Goal: Task Accomplishment & Management: Manage account settings

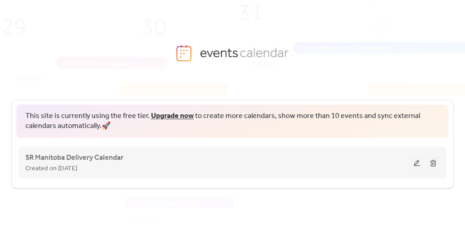
click at [129, 167] on div "Created on [DATE]" at bounding box center [217, 167] width 385 height 11
click at [416, 157] on button at bounding box center [416, 162] width 13 height 14
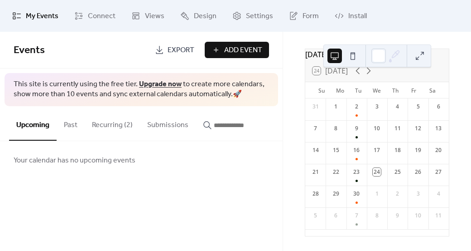
scroll to position [36, 0]
click at [371, 70] on icon at bounding box center [368, 70] width 11 height 11
click at [356, 155] on div "14" at bounding box center [357, 153] width 20 height 22
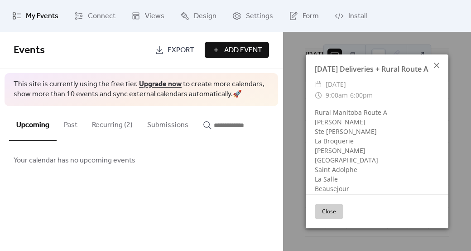
click at [437, 64] on icon at bounding box center [436, 65] width 5 height 5
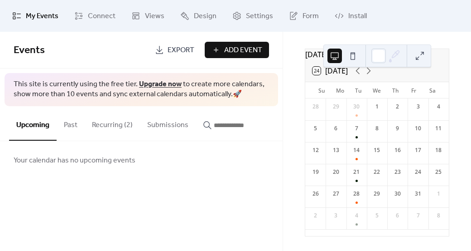
click at [111, 120] on button "Recurring (2)" at bounding box center [112, 123] width 55 height 34
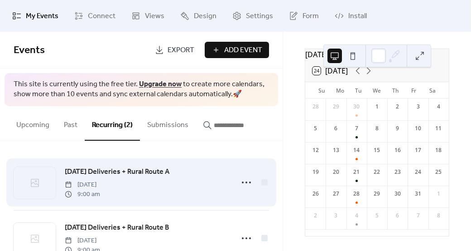
scroll to position [28, 0]
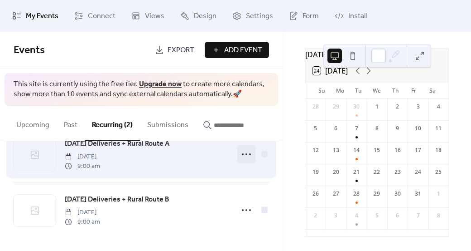
click at [244, 156] on icon at bounding box center [246, 154] width 15 height 15
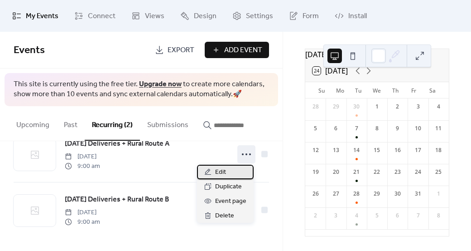
click at [212, 172] on div "Edit" at bounding box center [225, 172] width 57 height 15
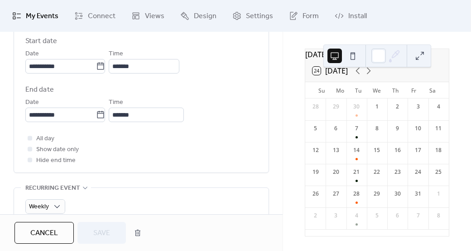
scroll to position [272, 0]
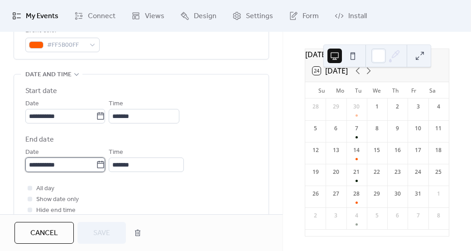
click at [58, 165] on input "**********" at bounding box center [60, 164] width 71 height 15
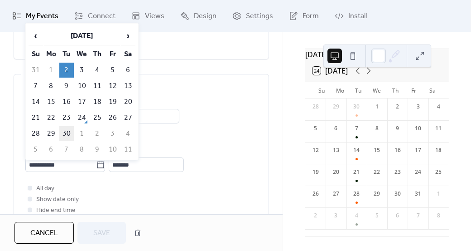
click at [68, 128] on td "30" at bounding box center [66, 133] width 15 height 15
type input "**********"
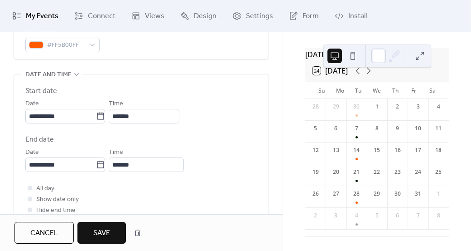
click at [98, 229] on span "Save" at bounding box center [101, 233] width 17 height 11
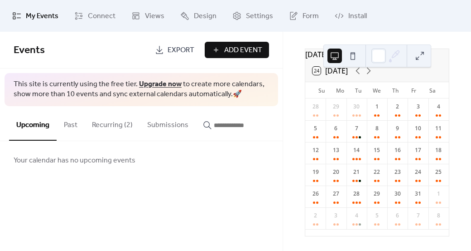
click at [117, 122] on button "Recurring (2)" at bounding box center [112, 123] width 55 height 34
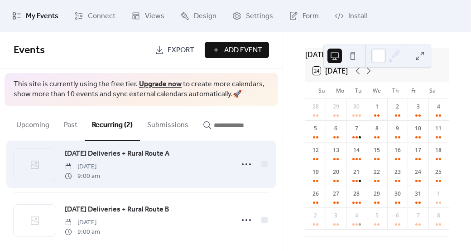
scroll to position [28, 0]
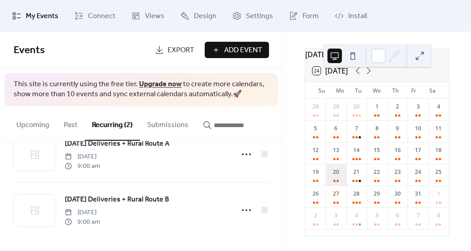
click at [337, 182] on div "20" at bounding box center [336, 175] width 20 height 22
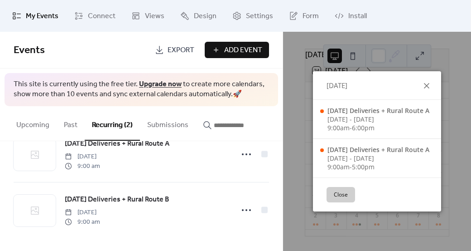
click at [428, 83] on icon at bounding box center [426, 85] width 11 height 11
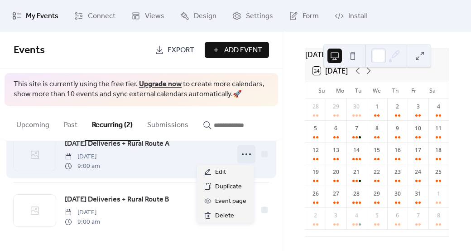
click at [247, 151] on icon at bounding box center [246, 154] width 15 height 15
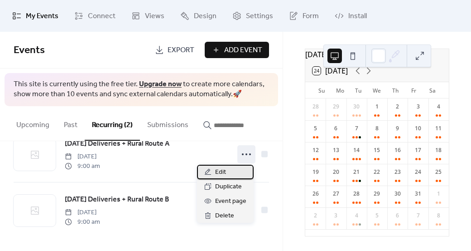
click at [225, 172] on span "Edit" at bounding box center [220, 172] width 11 height 11
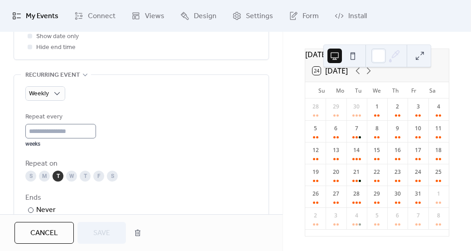
scroll to position [453, 0]
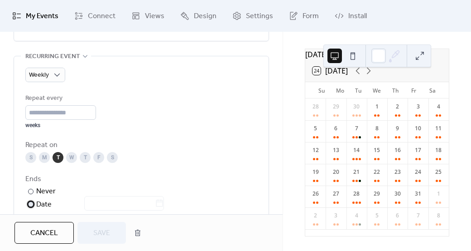
click at [30, 203] on div at bounding box center [30, 203] width 5 height 5
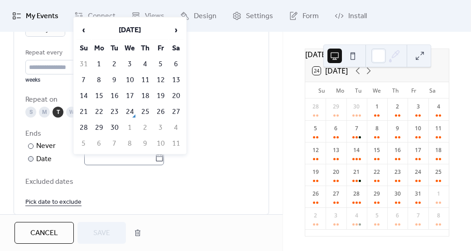
click at [161, 156] on icon at bounding box center [159, 157] width 7 height 7
click at [155, 156] on input "text" at bounding box center [119, 157] width 71 height 15
click at [114, 123] on td "30" at bounding box center [114, 127] width 15 height 15
type input "**********"
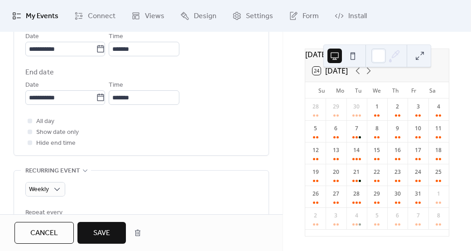
scroll to position [317, 0]
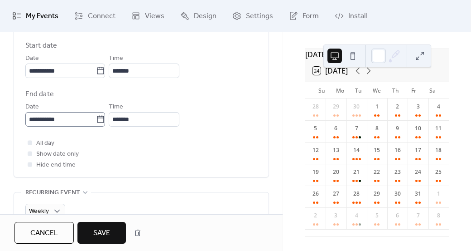
click at [105, 120] on icon at bounding box center [100, 119] width 9 height 9
click at [96, 120] on input "**********" at bounding box center [60, 119] width 71 height 15
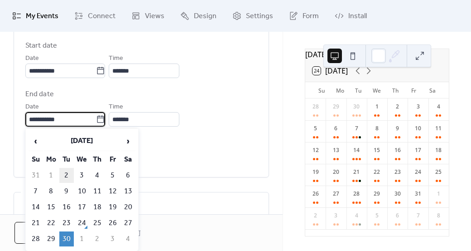
click at [68, 169] on td "2" at bounding box center [66, 175] width 15 height 15
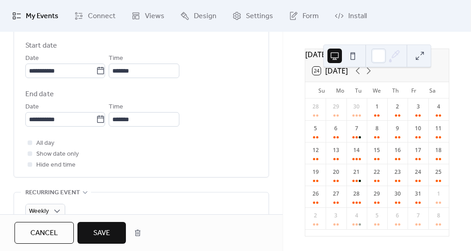
type input "**********"
click at [111, 240] on button "Save" at bounding box center [101, 233] width 48 height 22
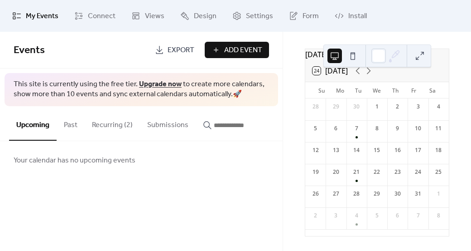
click at [226, 48] on span "Add Event" at bounding box center [243, 50] width 38 height 11
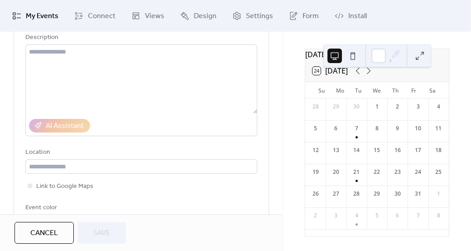
scroll to position [136, 0]
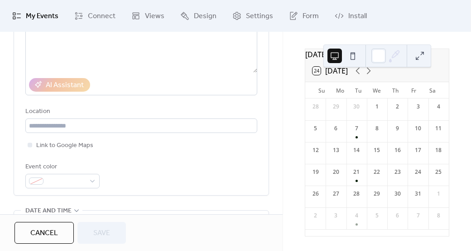
click at [36, 236] on span "Cancel" at bounding box center [44, 233] width 28 height 11
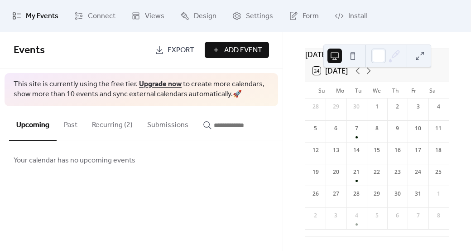
click at [110, 122] on button "Recurring (2)" at bounding box center [112, 123] width 55 height 34
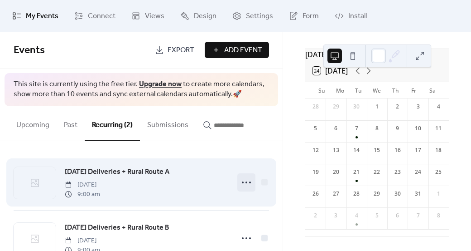
click at [239, 177] on icon at bounding box center [246, 182] width 15 height 15
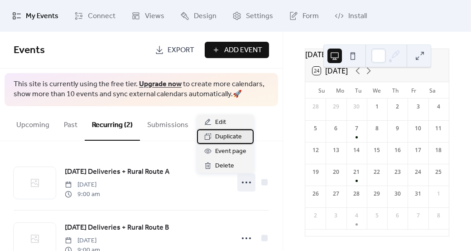
click at [228, 136] on span "Duplicate" at bounding box center [228, 136] width 27 height 11
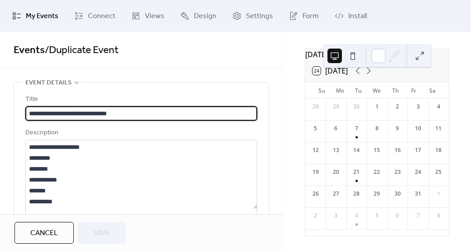
type input "**********"
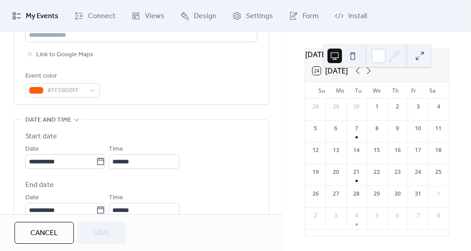
scroll to position [272, 0]
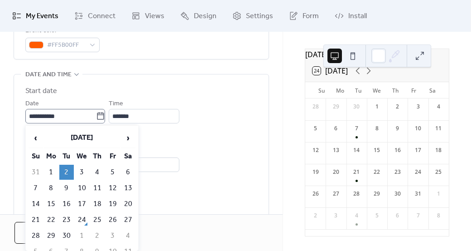
click at [105, 114] on icon at bounding box center [100, 115] width 9 height 9
click at [96, 114] on input "**********" at bounding box center [60, 116] width 71 height 15
click at [129, 137] on span "›" at bounding box center [128, 138] width 14 height 18
click at [83, 198] on td "15" at bounding box center [82, 203] width 15 height 15
type input "**********"
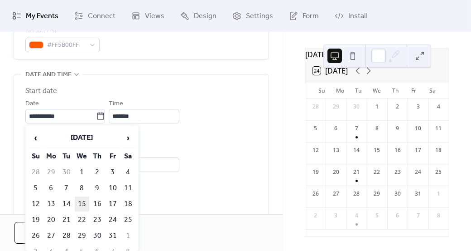
type input "**********"
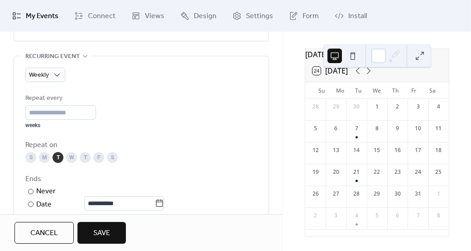
scroll to position [408, 0]
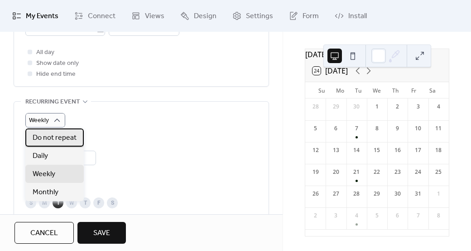
click at [53, 142] on span "Do not repeat" at bounding box center [55, 137] width 44 height 11
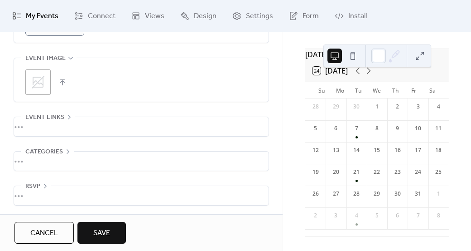
scroll to position [500, 0]
click at [95, 228] on span "Save" at bounding box center [101, 233] width 17 height 11
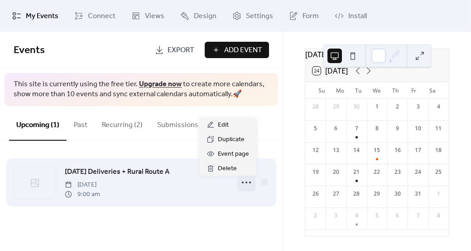
click at [246, 181] on icon at bounding box center [246, 182] width 15 height 15
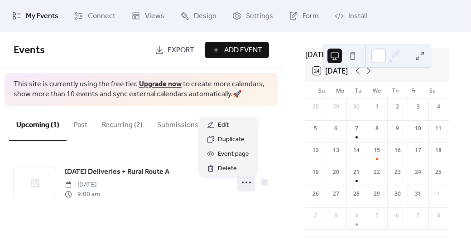
click at [131, 227] on div "Events Export Add Event This site is currently using the free tier. Upgrade now…" at bounding box center [141, 141] width 283 height 219
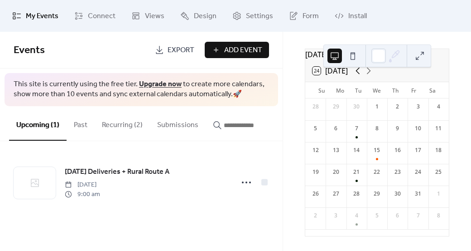
click at [360, 70] on icon at bounding box center [358, 70] width 11 height 11
click at [358, 153] on div "16" at bounding box center [357, 153] width 20 height 22
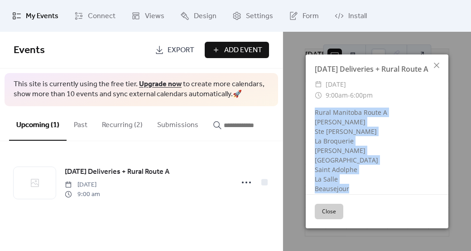
drag, startPoint x: 350, startPoint y: 188, endPoint x: 316, endPoint y: 113, distance: 82.1
click at [316, 113] on div "Rural Manitoba Route A Steinbach Ste Anne La Broquerie Lorette Niverville Saint…" at bounding box center [377, 150] width 143 height 86
copy div "Rural Manitoba Route A Steinbach Ste Anne La Broquerie Lorette Niverville Saint…"
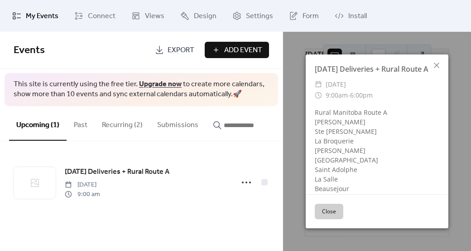
click at [228, 155] on div "Tuesday Deliveries + Rural Route A Wednesday, October 15, 2025 9:00 am" at bounding box center [141, 182] width 283 height 82
click at [341, 204] on button "Close" at bounding box center [329, 210] width 29 height 15
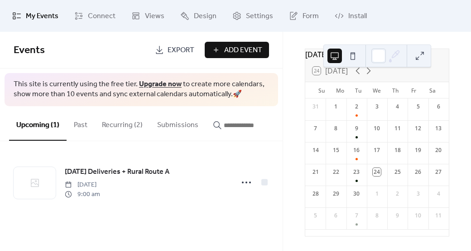
click at [127, 124] on button "Recurring (2)" at bounding box center [122, 123] width 55 height 34
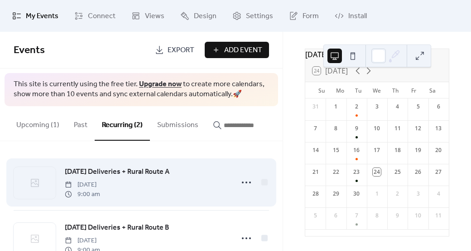
scroll to position [31, 0]
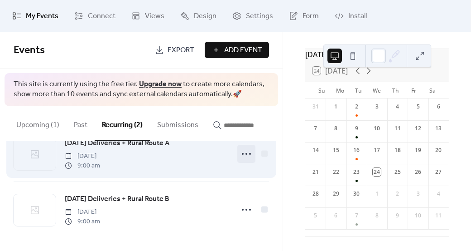
click at [239, 155] on icon at bounding box center [246, 153] width 15 height 15
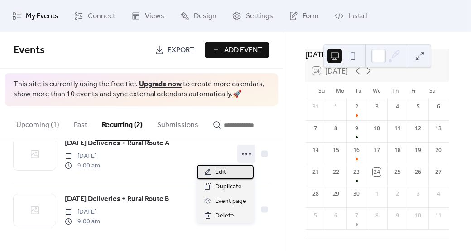
click at [215, 171] on span "Edit" at bounding box center [220, 172] width 11 height 11
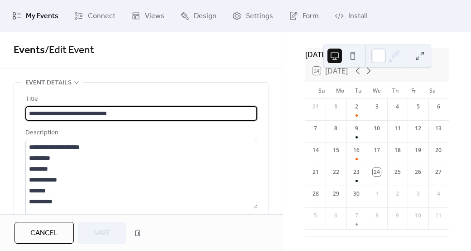
type input "**********"
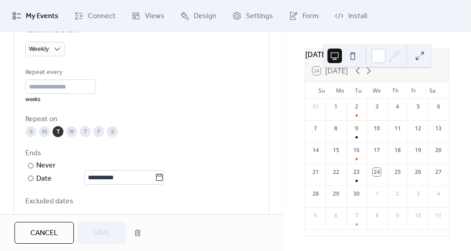
scroll to position [499, 0]
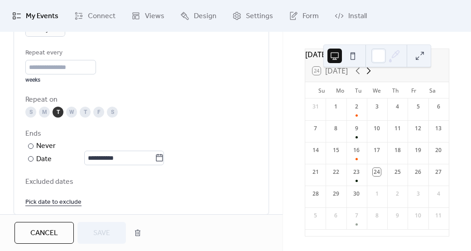
click at [368, 70] on icon at bounding box center [368, 70] width 11 height 11
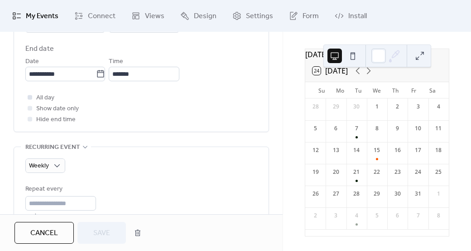
scroll to position [272, 0]
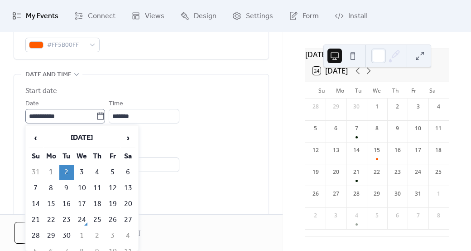
click at [105, 111] on icon at bounding box center [100, 115] width 9 height 9
click at [96, 111] on input "**********" at bounding box center [60, 116] width 71 height 15
click at [131, 136] on span "›" at bounding box center [128, 138] width 14 height 18
click at [67, 228] on td "28" at bounding box center [66, 235] width 15 height 15
type input "**********"
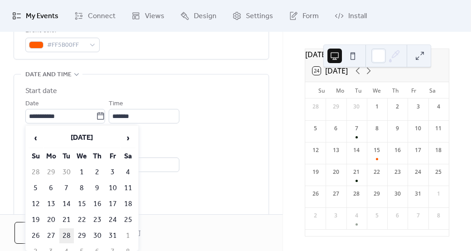
type input "**********"
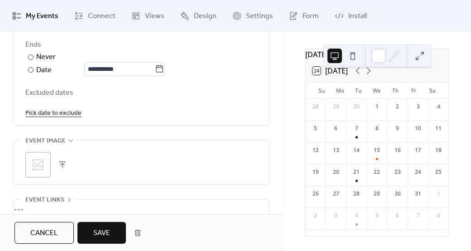
scroll to position [589, 0]
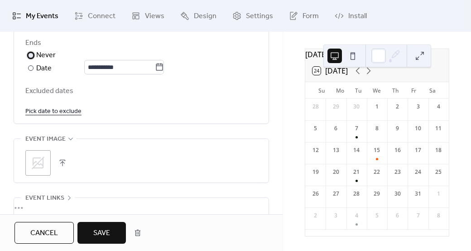
click at [32, 53] on div at bounding box center [30, 55] width 5 height 5
click at [92, 234] on button "Save" at bounding box center [101, 233] width 48 height 22
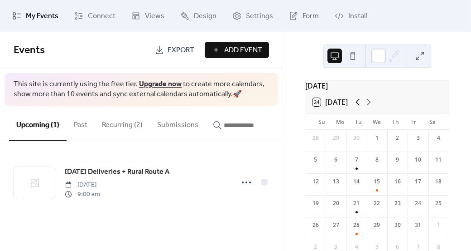
click at [356, 106] on icon at bounding box center [358, 102] width 11 height 11
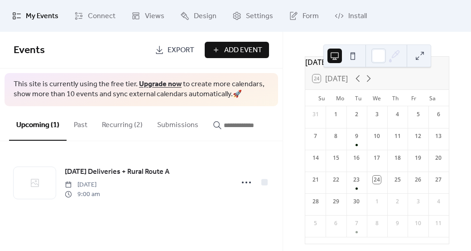
scroll to position [36, 0]
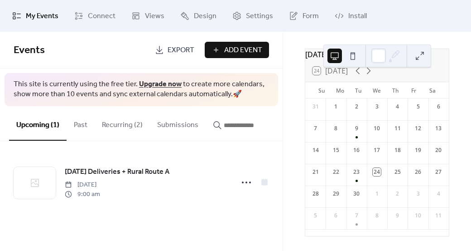
click at [358, 203] on div at bounding box center [357, 202] width 2 height 2
click at [369, 70] on icon at bounding box center [368, 70] width 11 height 11
click at [356, 70] on icon at bounding box center [358, 70] width 11 height 11
click at [111, 124] on button "Recurring (2)" at bounding box center [122, 123] width 55 height 34
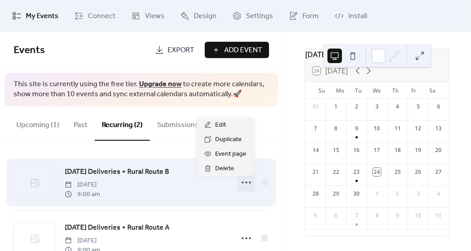
click at [243, 183] on icon at bounding box center [246, 182] width 15 height 15
click at [241, 183] on icon at bounding box center [246, 182] width 15 height 15
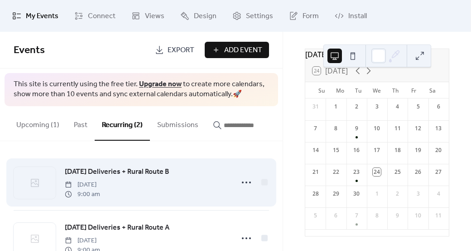
scroll to position [31, 0]
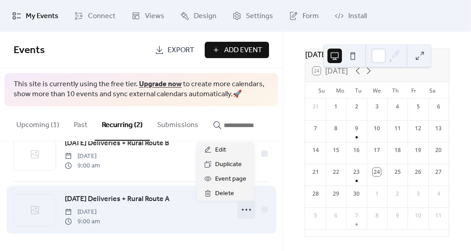
click at [242, 206] on icon at bounding box center [246, 209] width 15 height 15
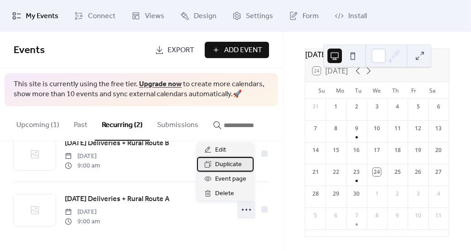
click at [226, 165] on span "Duplicate" at bounding box center [228, 164] width 27 height 11
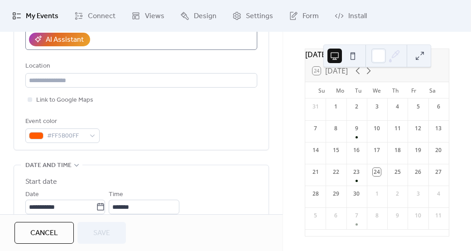
scroll to position [227, 0]
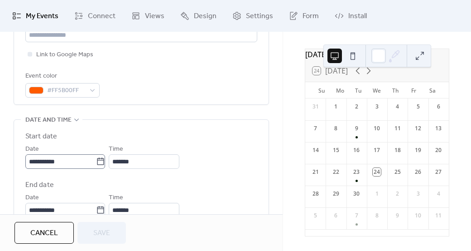
click at [105, 160] on icon at bounding box center [100, 161] width 9 height 9
click at [96, 160] on input "**********" at bounding box center [60, 161] width 71 height 15
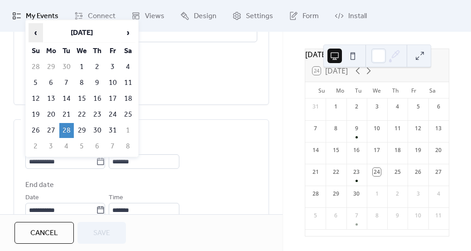
click at [36, 31] on span "‹" at bounding box center [36, 33] width 14 height 18
click at [65, 63] on td "2" at bounding box center [66, 66] width 15 height 15
type input "**********"
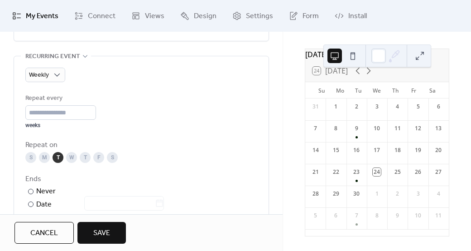
scroll to position [499, 0]
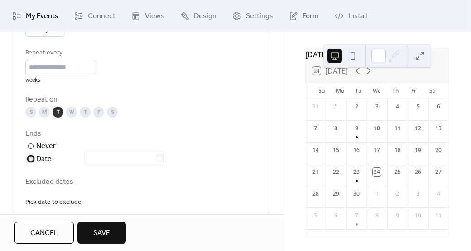
click at [31, 158] on div at bounding box center [30, 158] width 5 height 5
click at [164, 155] on icon at bounding box center [159, 157] width 9 height 9
click at [155, 155] on input "text" at bounding box center [119, 157] width 71 height 15
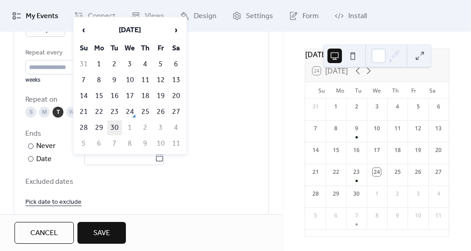
click at [112, 126] on td "30" at bounding box center [114, 127] width 15 height 15
type input "**********"
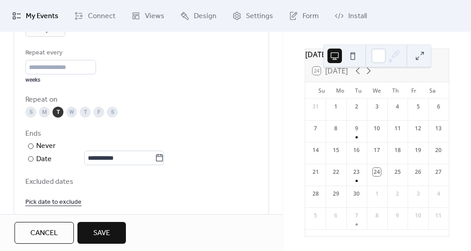
click at [100, 234] on span "Save" at bounding box center [101, 233] width 17 height 11
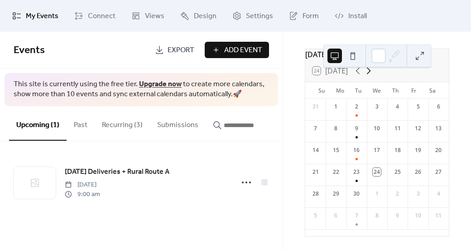
click at [369, 72] on icon at bounding box center [368, 70] width 11 height 11
click at [358, 68] on icon at bounding box center [358, 70] width 11 height 11
click at [357, 202] on div at bounding box center [357, 202] width 2 height 2
click at [124, 126] on button "Recurring (3)" at bounding box center [122, 123] width 55 height 34
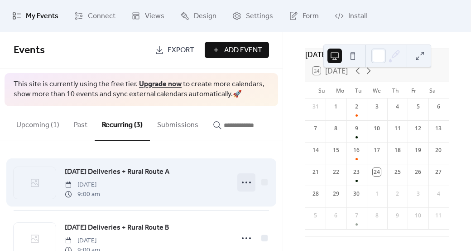
click at [243, 182] on icon at bounding box center [246, 182] width 15 height 15
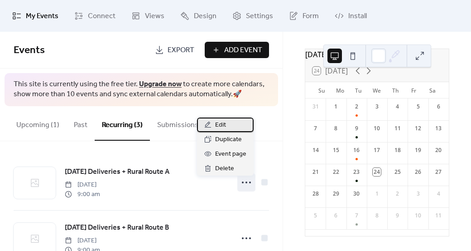
click at [221, 122] on span "Edit" at bounding box center [220, 125] width 11 height 11
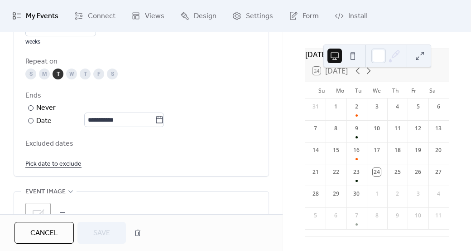
scroll to position [544, 0]
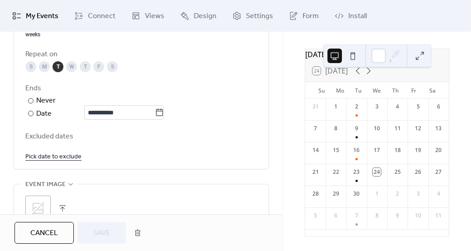
click at [50, 157] on link "Pick date to exclude" at bounding box center [53, 155] width 56 height 11
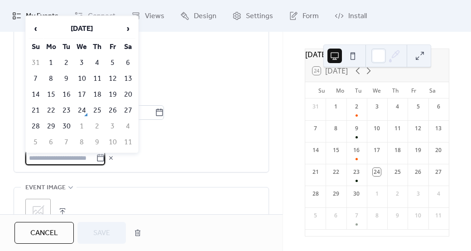
click at [50, 157] on input "text" at bounding box center [60, 157] width 71 height 15
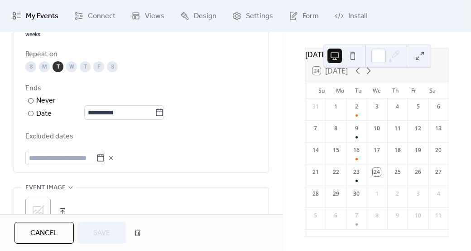
click at [115, 157] on icon at bounding box center [110, 157] width 7 height 7
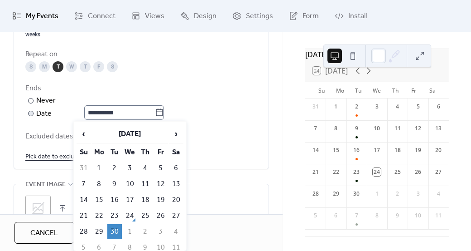
click at [163, 110] on icon at bounding box center [159, 112] width 9 height 9
click at [155, 110] on input "**********" at bounding box center [119, 112] width 71 height 15
click at [129, 229] on td "1" at bounding box center [130, 231] width 15 height 15
type input "**********"
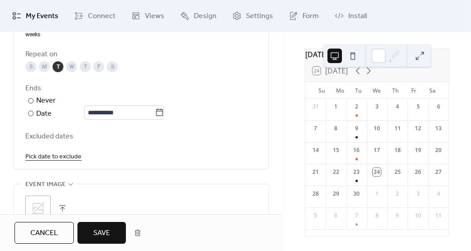
click at [102, 232] on span "Save" at bounding box center [101, 233] width 17 height 11
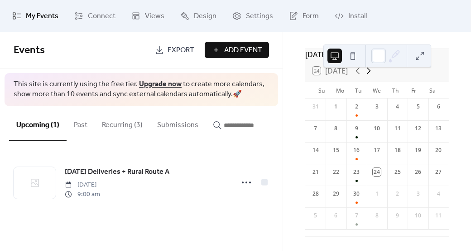
click at [370, 69] on icon at bounding box center [369, 71] width 4 height 7
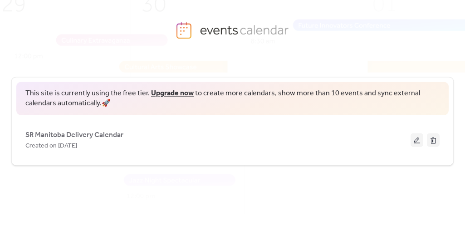
scroll to position [34, 0]
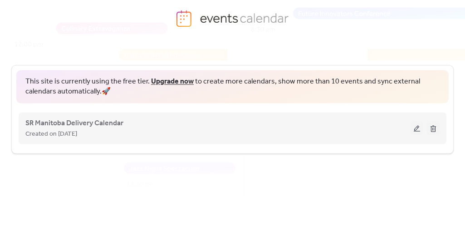
click at [418, 129] on button at bounding box center [416, 128] width 13 height 14
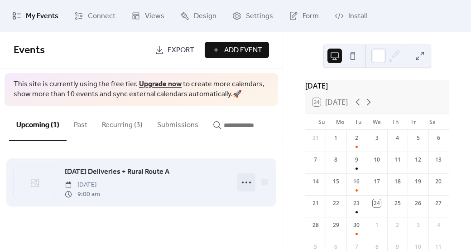
click at [246, 182] on icon at bounding box center [246, 182] width 15 height 15
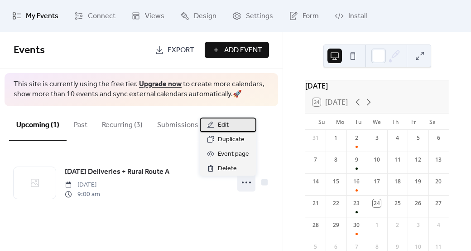
click at [224, 125] on span "Edit" at bounding box center [223, 125] width 11 height 11
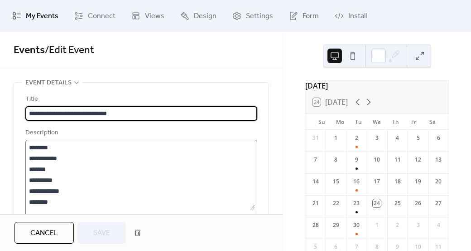
scroll to position [33, 0]
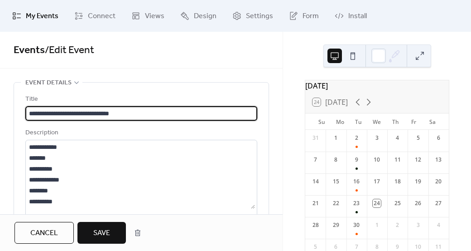
type input "**********"
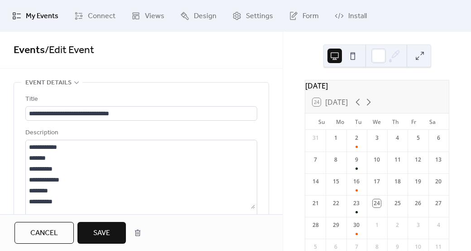
click at [102, 230] on span "Save" at bounding box center [101, 233] width 17 height 11
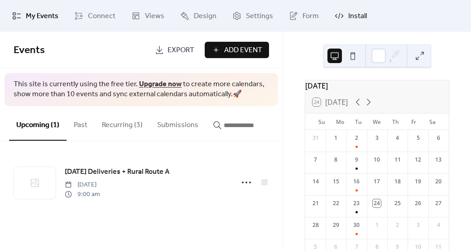
click at [349, 14] on span "Install" at bounding box center [358, 16] width 19 height 11
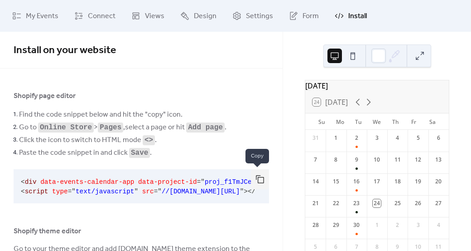
click at [254, 180] on button "button" at bounding box center [260, 179] width 18 height 20
